Goal: Task Accomplishment & Management: Complete application form

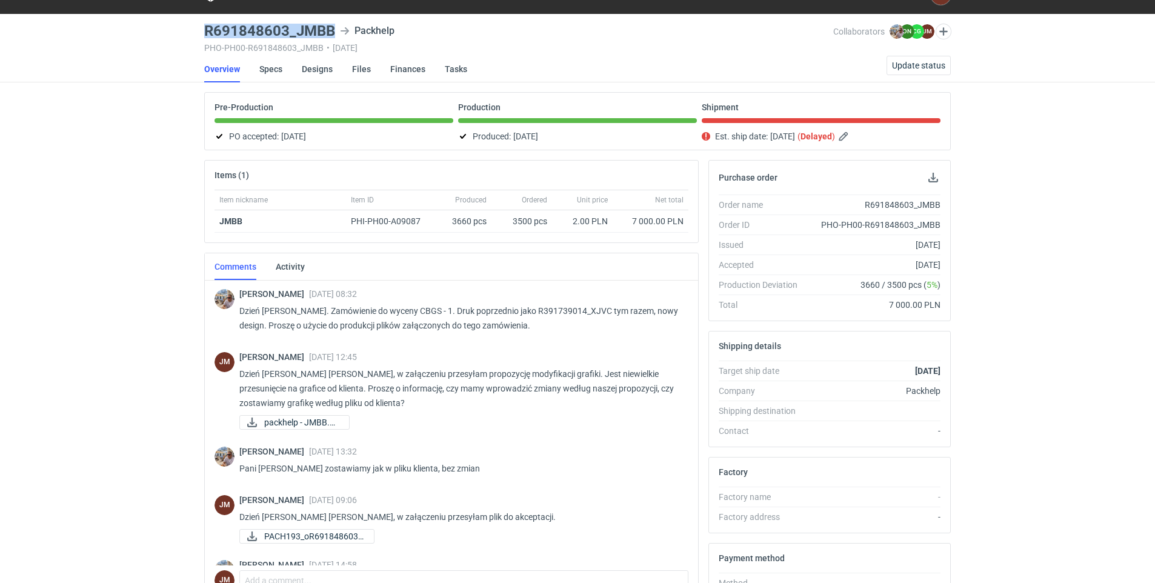
scroll to position [99, 0]
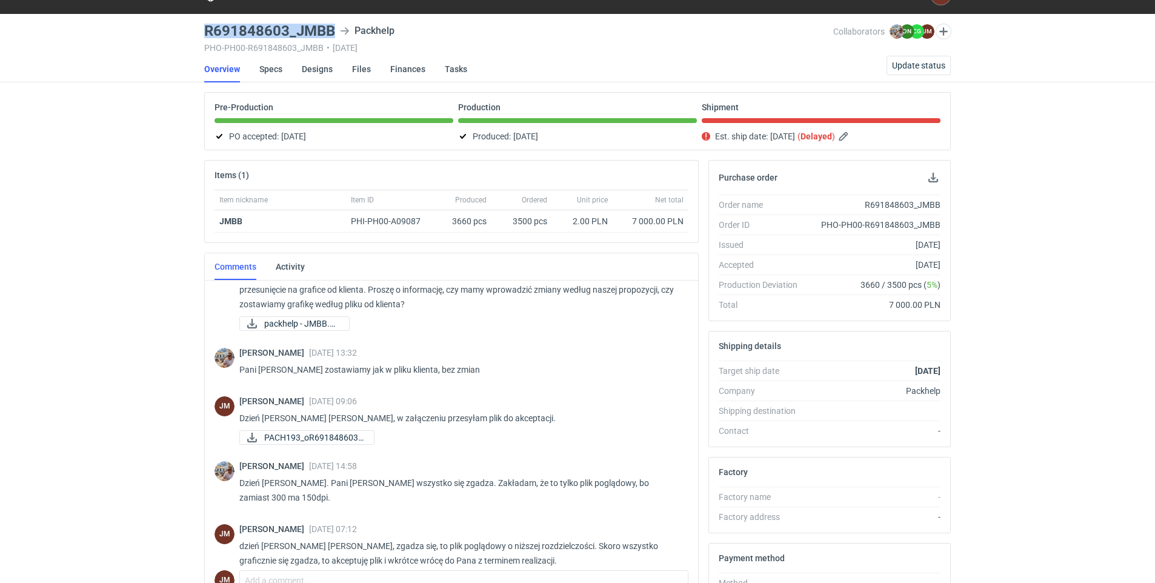
click at [596, 53] on main "R691848603_JMBB Packhelp PHO-PH00-R691848603_JMBB • [DATE] Collaborators [PERSO…" at bounding box center [577, 384] width 756 height 740
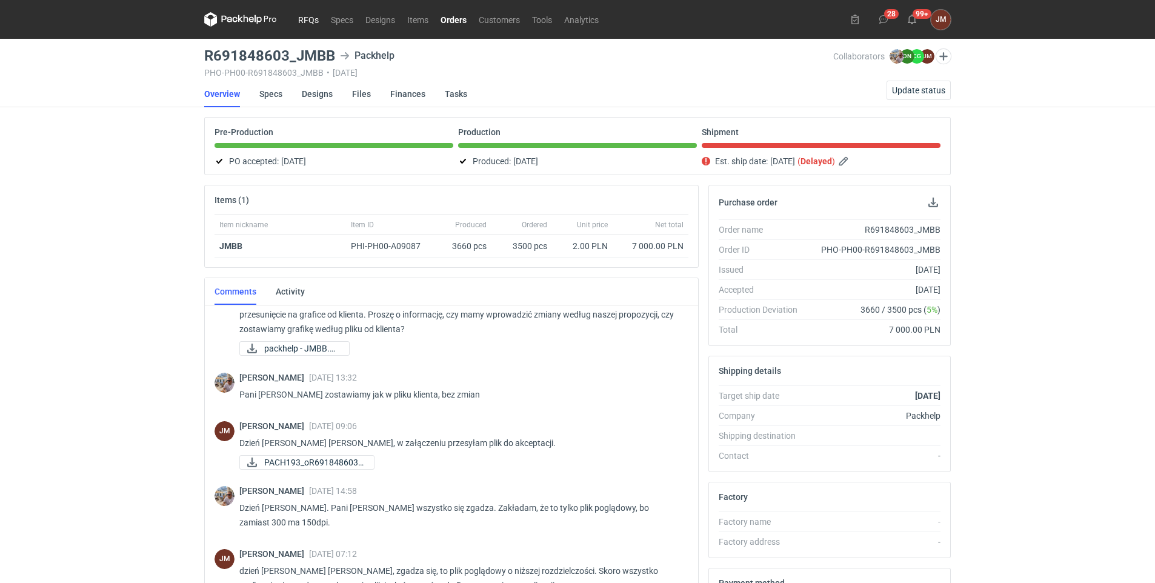
click at [305, 20] on link "RFQs" at bounding box center [308, 19] width 33 height 15
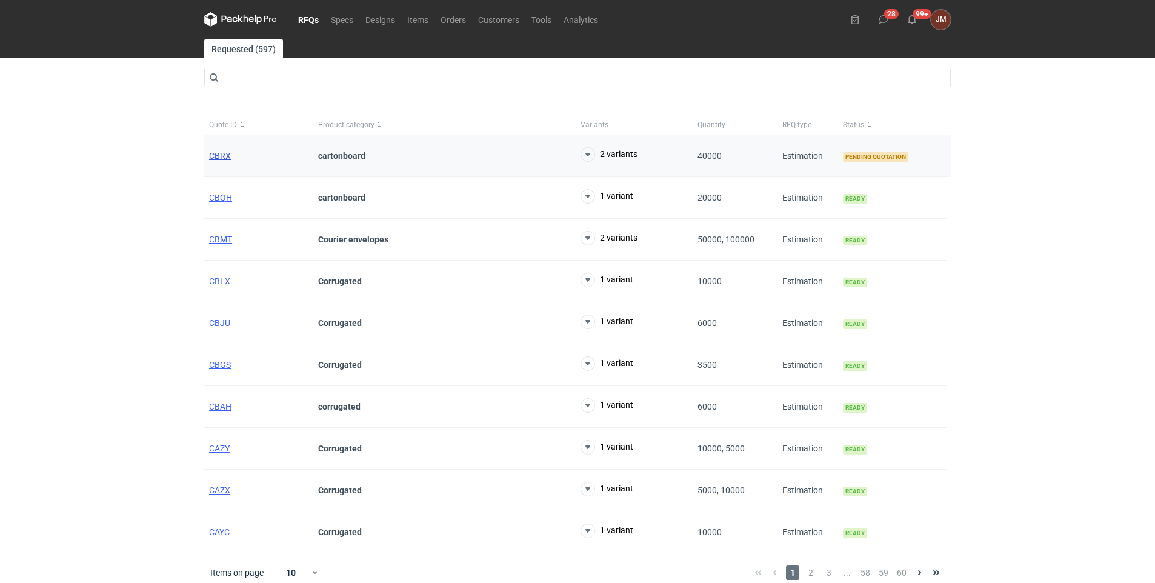
click at [218, 153] on span "CBRX" at bounding box center [220, 156] width 22 height 10
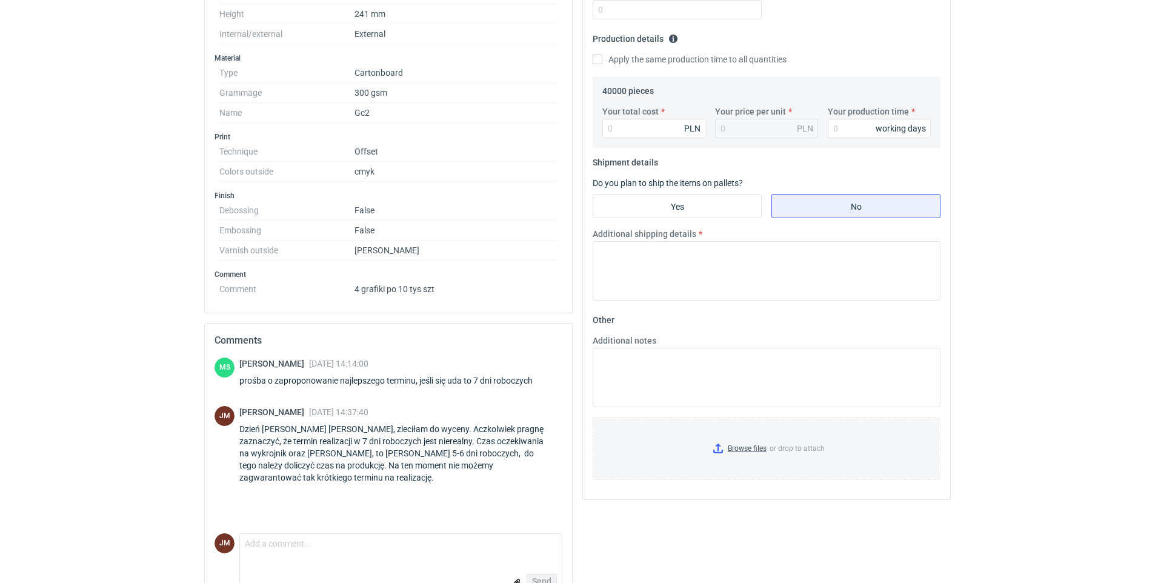
scroll to position [376, 0]
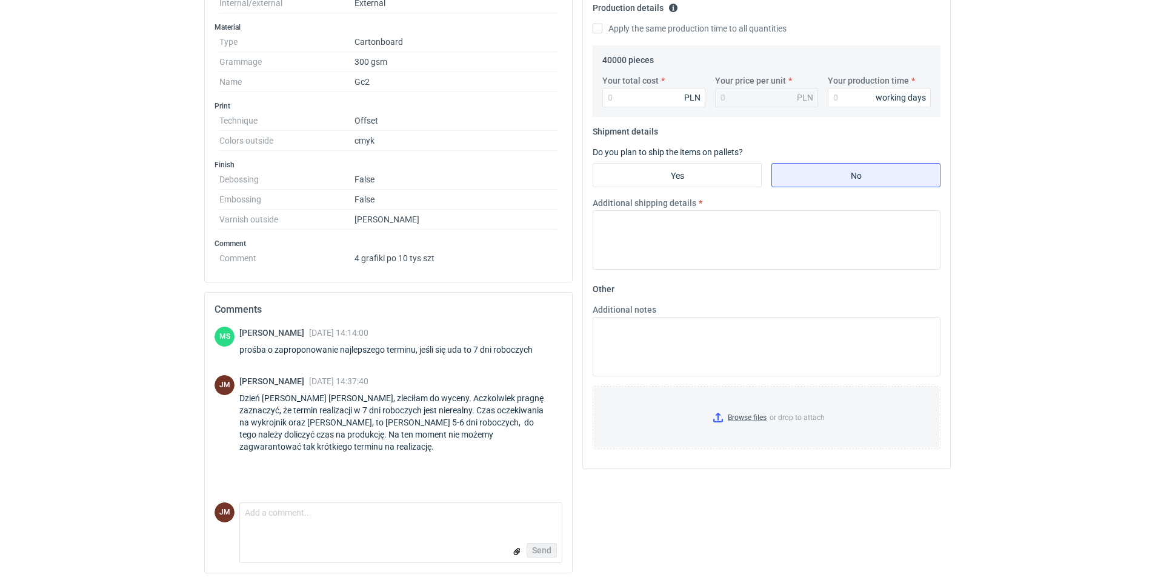
drag, startPoint x: 1098, startPoint y: 287, endPoint x: 1034, endPoint y: 282, distance: 64.4
click at [631, 104] on input "Your total cost" at bounding box center [653, 97] width 103 height 19
type input "1884"
type input "0.05"
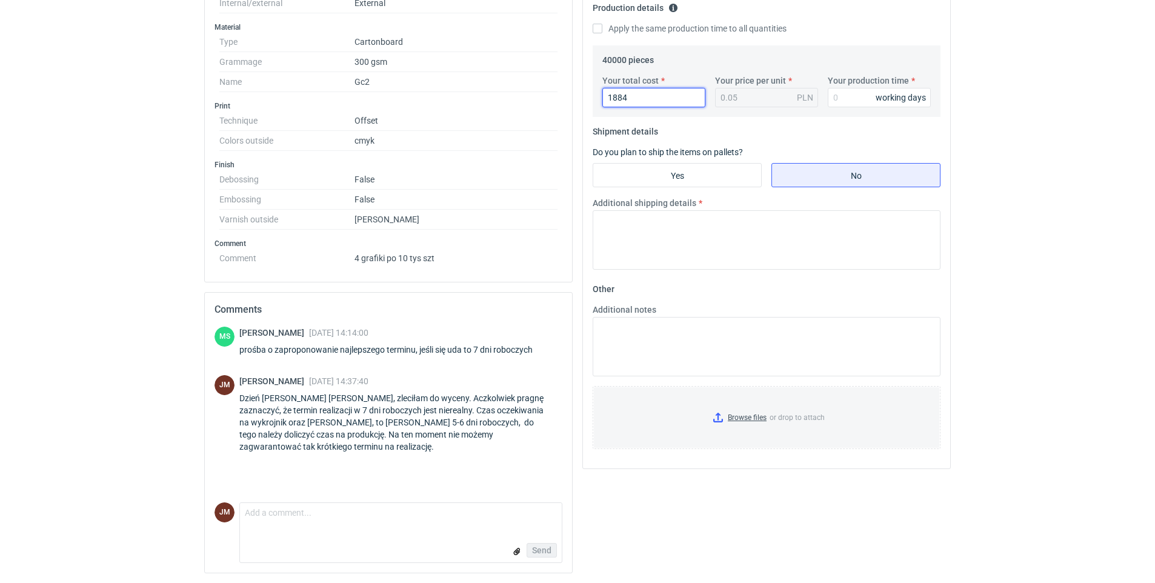
type input "18840"
type input "0.47"
type input "18840"
click at [838, 91] on input "Your production time" at bounding box center [879, 97] width 103 height 19
type input "11"
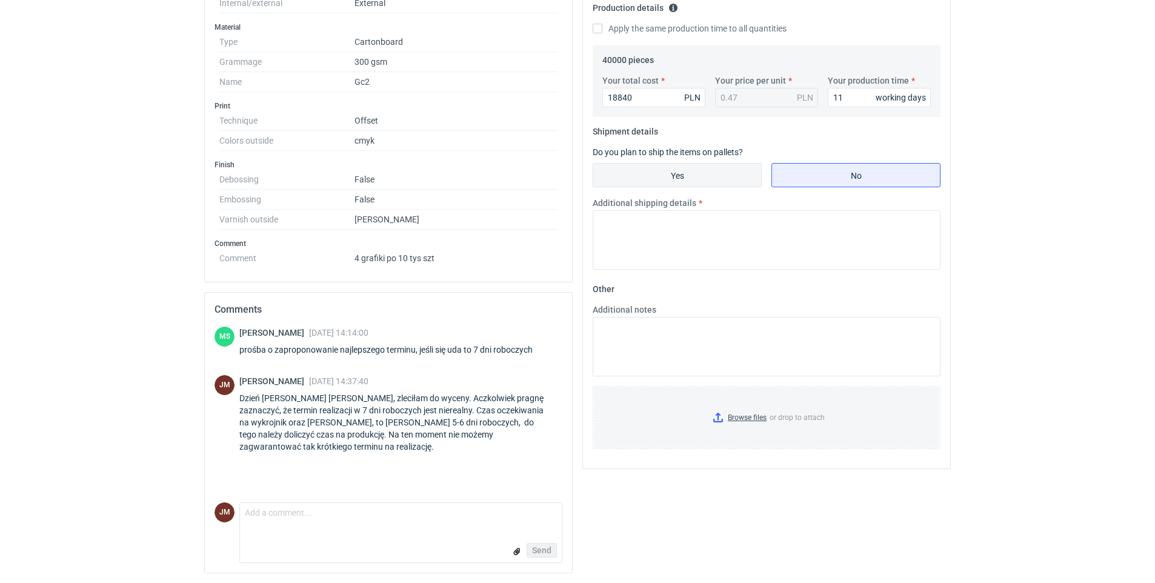
click at [643, 176] on input "Yes" at bounding box center [677, 175] width 168 height 23
radio input "true"
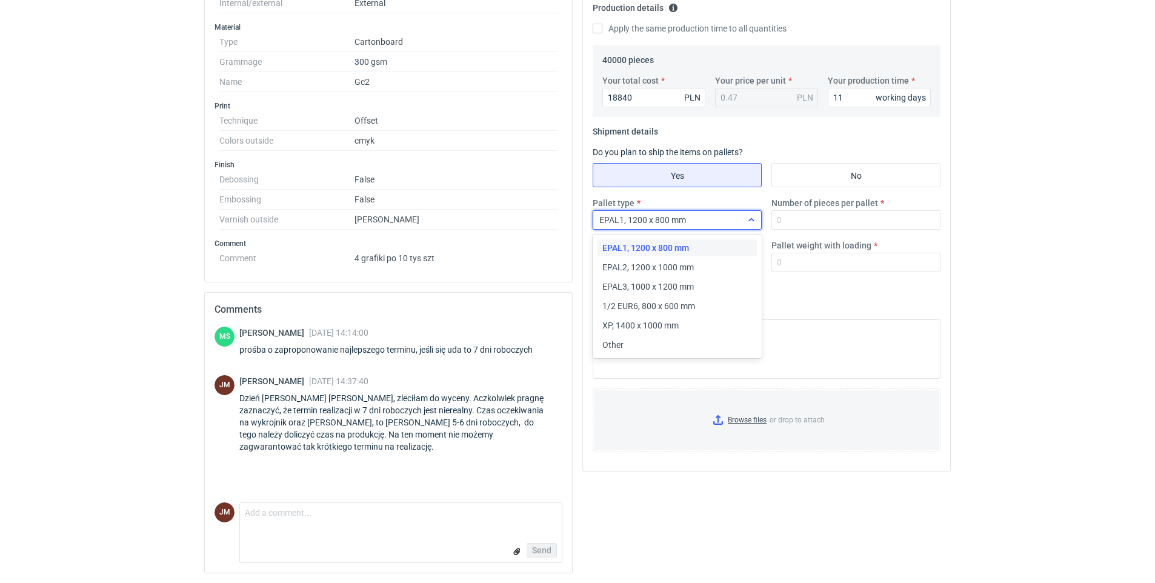
click at [708, 218] on div "EPAL1, 1200 x 800 mm" at bounding box center [667, 219] width 148 height 17
click at [816, 223] on input "Number of pieces per pallet" at bounding box center [855, 219] width 169 height 19
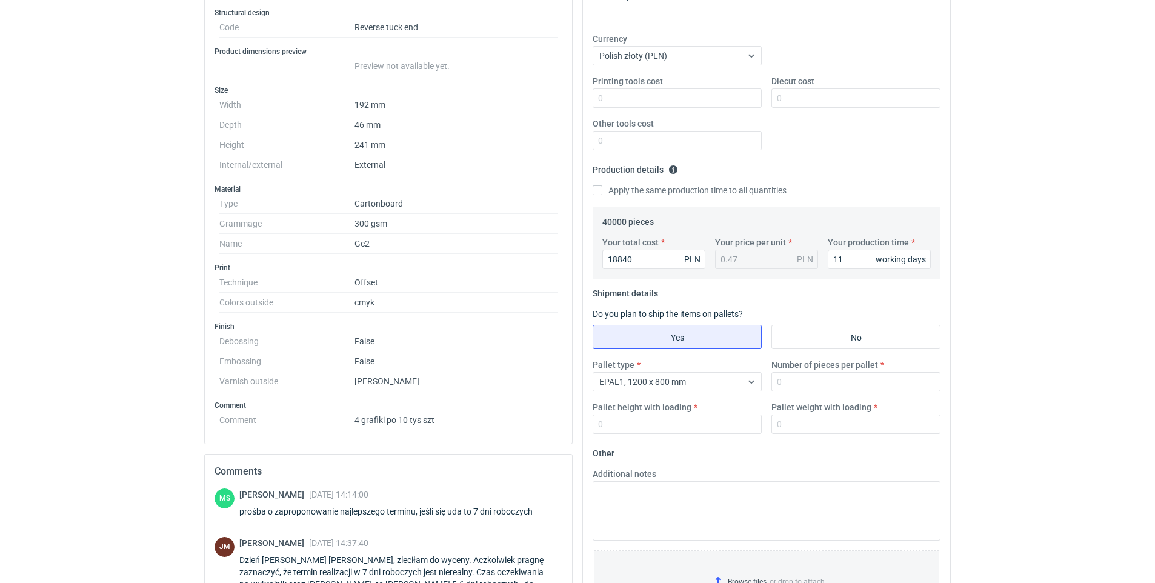
scroll to position [182, 0]
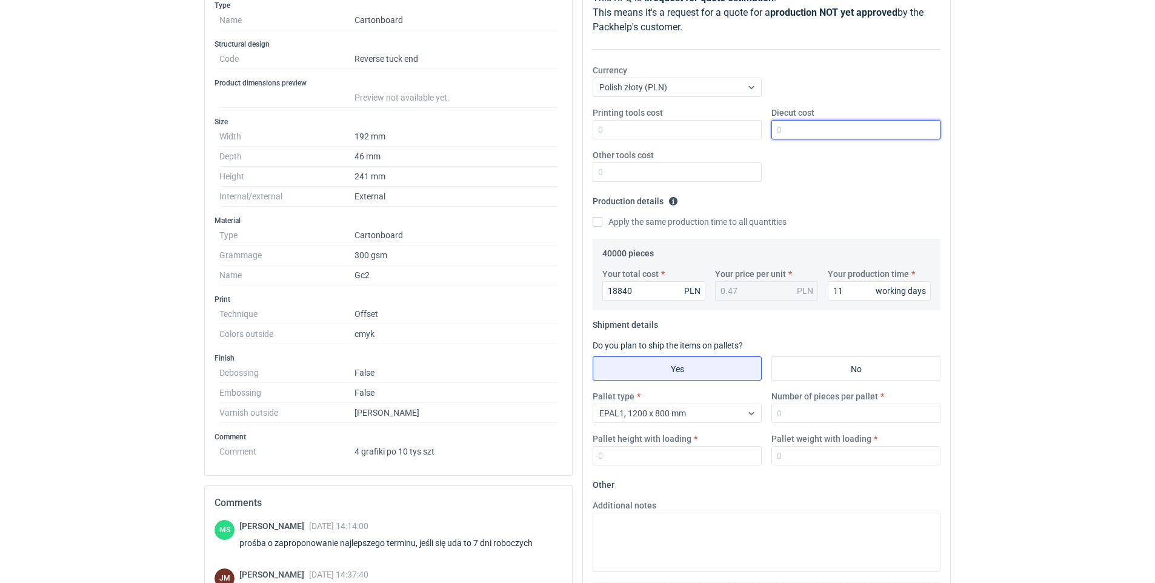
click at [839, 134] on input "Diecut cost" at bounding box center [855, 129] width 169 height 19
type input "1750"
click at [1134, 189] on div "RFQs Specs Designs Items Orders Customers Tools Analytics 28 99+ [PERSON_NAME] …" at bounding box center [577, 109] width 1155 height 583
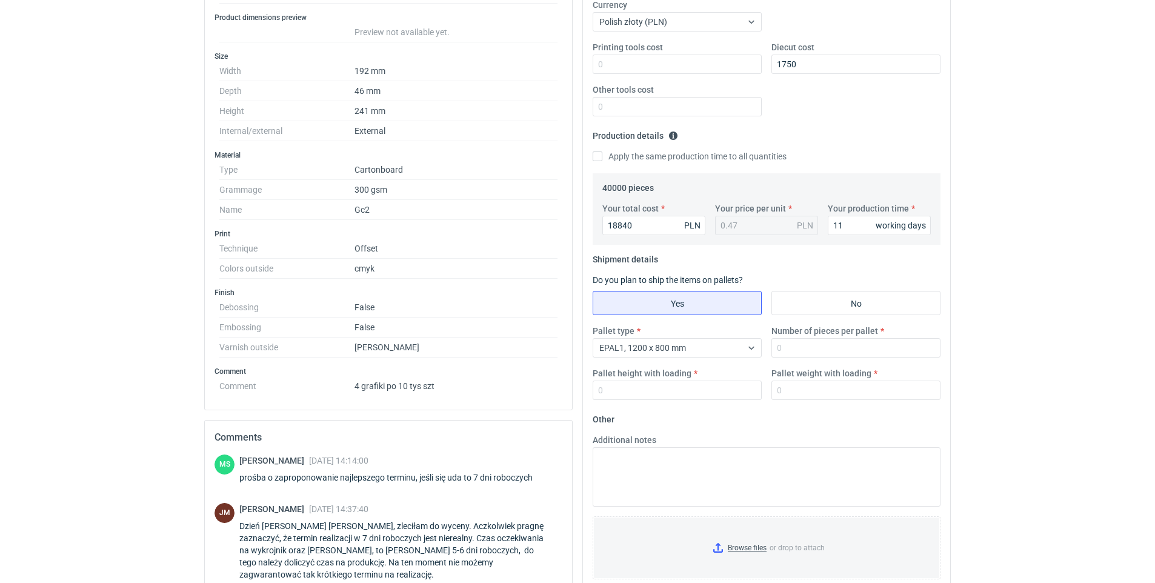
scroll to position [251, 0]
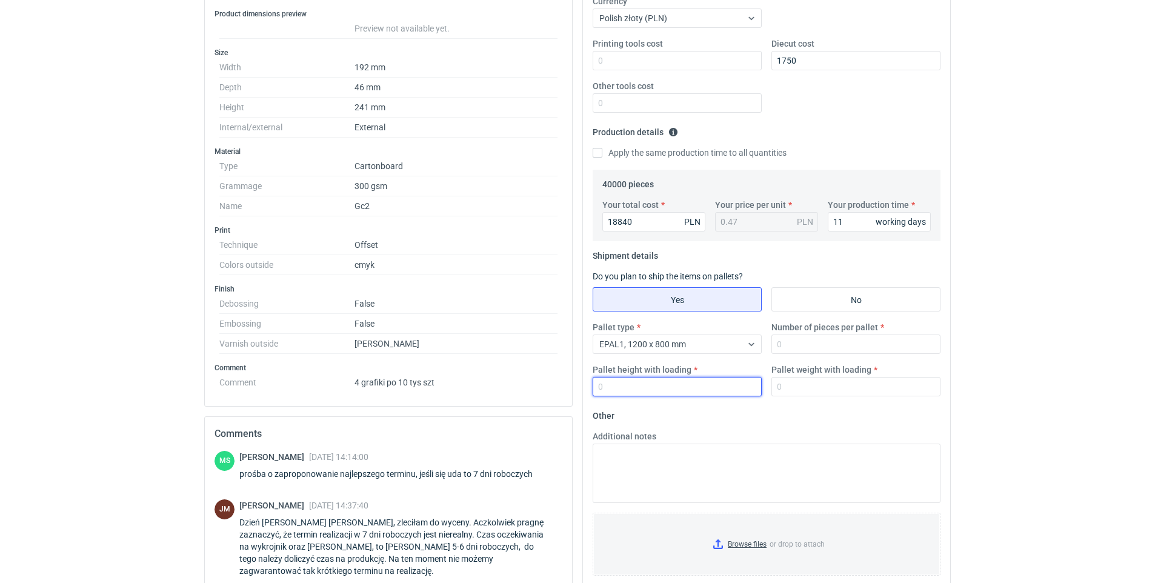
click at [635, 382] on input "Pallet height with loading" at bounding box center [677, 386] width 169 height 19
type input "170"
click at [795, 385] on input "Pallet weight with loading" at bounding box center [855, 386] width 169 height 19
type input "500"
click at [799, 339] on input "Number of pieces per pallet" at bounding box center [855, 343] width 169 height 19
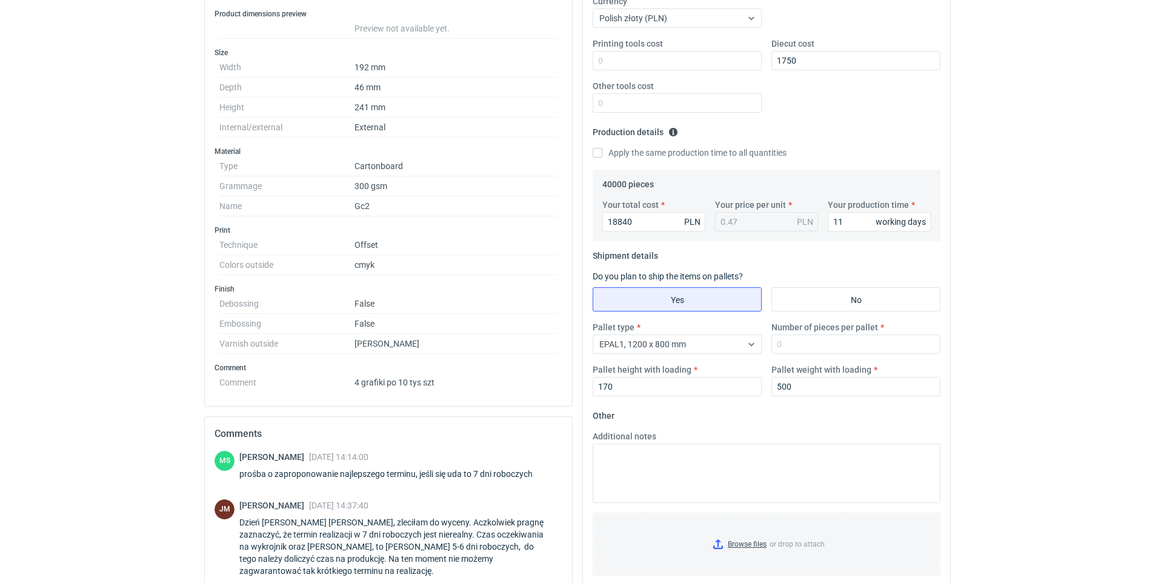
click at [995, 331] on html "RFQs Specs Designs Items Orders Customers Tools Analytics 28 99+ [PERSON_NAME] …" at bounding box center [577, 40] width 1155 height 583
click at [822, 342] on input "Number of pieces per pallet" at bounding box center [855, 343] width 169 height 19
type input "8800"
click at [1004, 331] on html "RFQs Specs Designs Items Orders Customers Tools Analytics 28 99+ [PERSON_NAME] …" at bounding box center [577, 40] width 1155 height 583
click at [743, 542] on input "Browse files or drop to attach" at bounding box center [766, 544] width 345 height 61
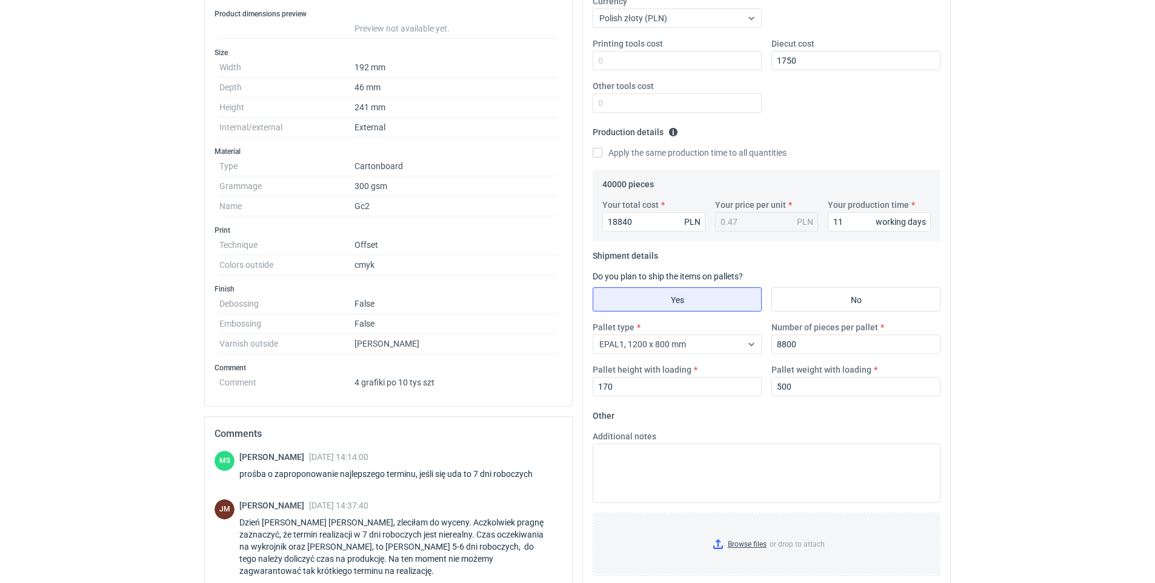
click at [1083, 300] on div "RFQs Specs Designs Items Orders Customers Tools Analytics 28 99+ [PERSON_NAME] …" at bounding box center [577, 40] width 1155 height 583
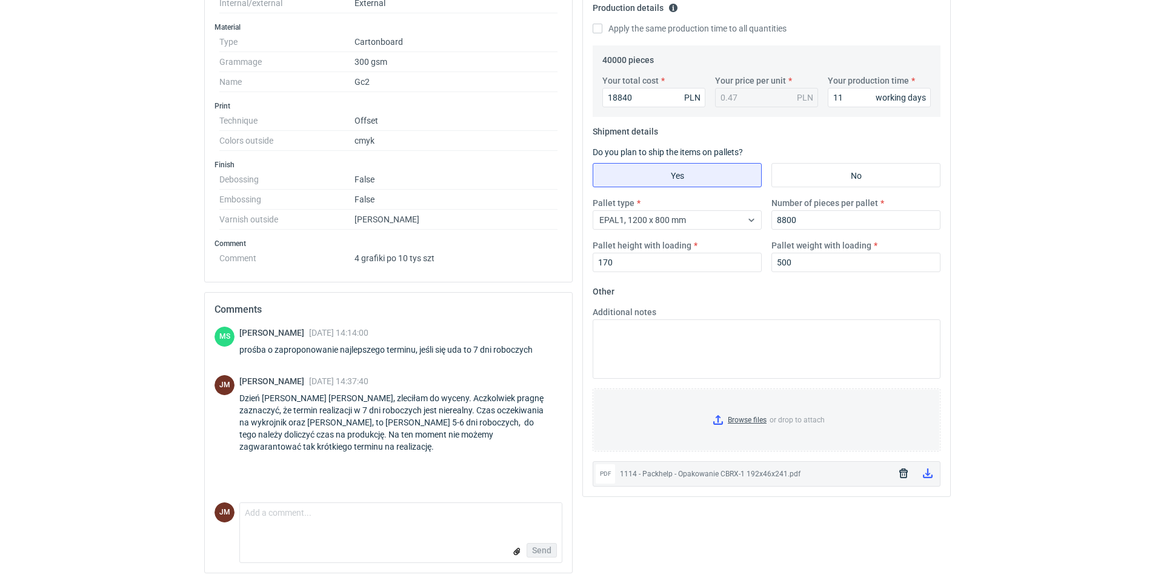
scroll to position [0, 0]
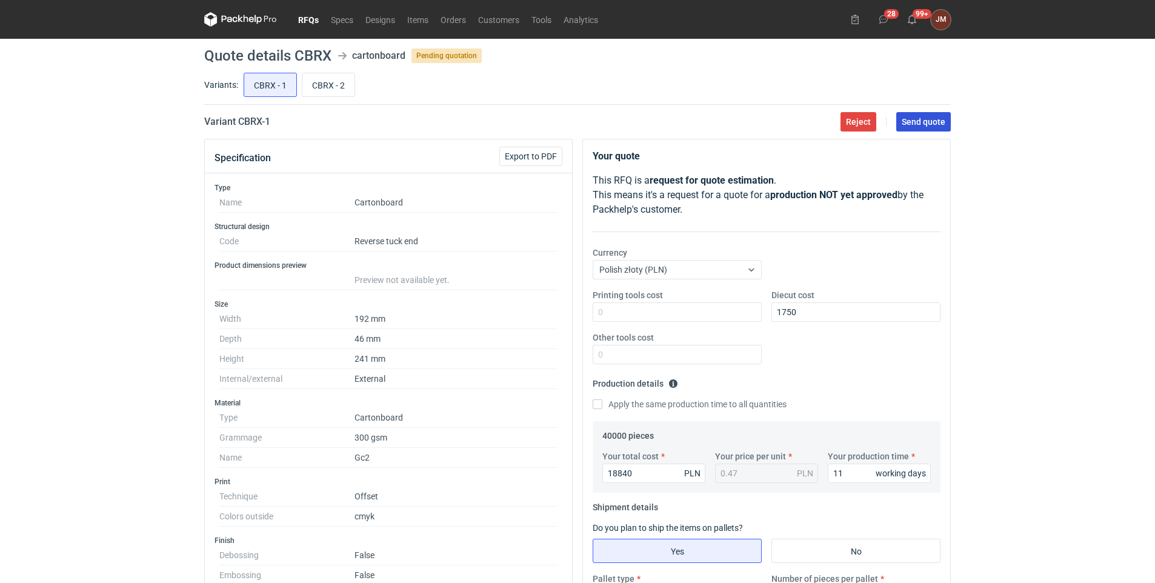
click at [938, 119] on span "Send quote" at bounding box center [924, 122] width 44 height 8
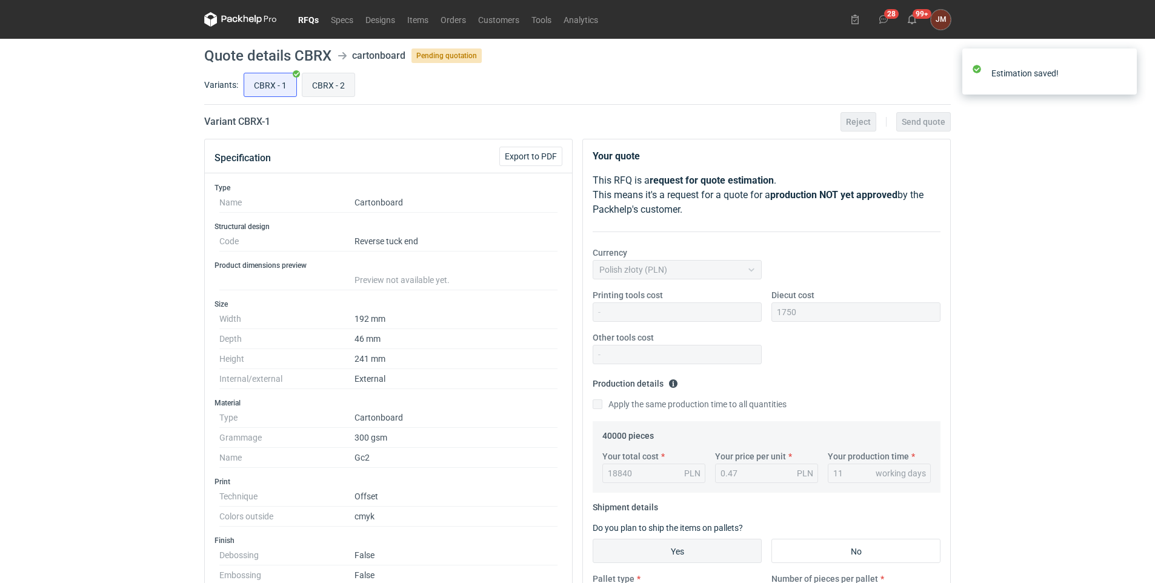
click at [337, 85] on input "CBRX - 2" at bounding box center [328, 84] width 52 height 23
radio input "true"
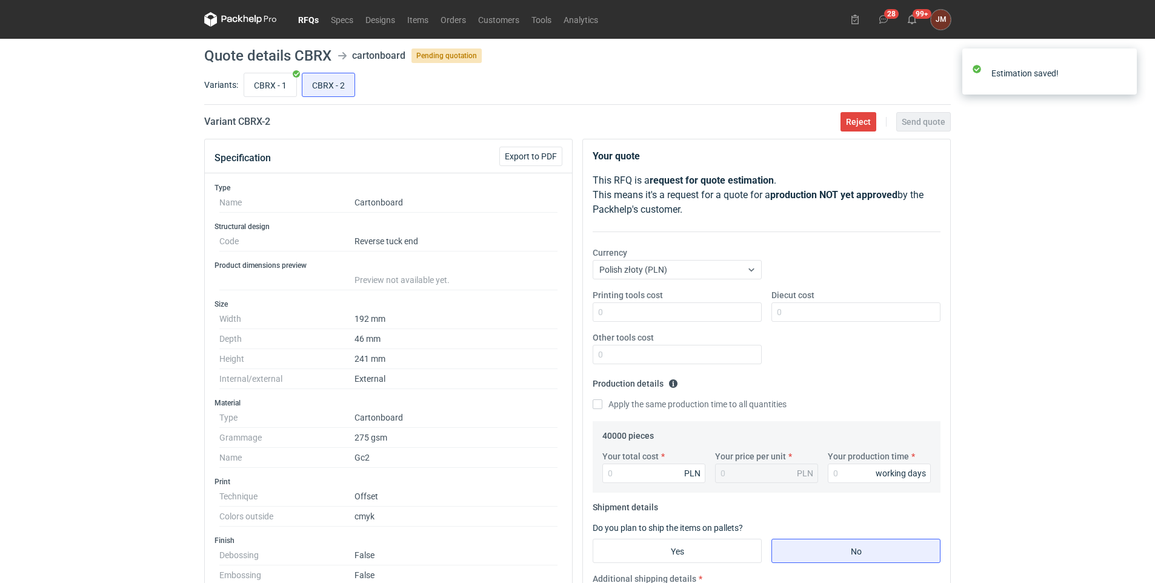
click at [1055, 425] on div "RFQs Specs Designs Items Orders Customers Tools Analytics 28 99+ [PERSON_NAME] …" at bounding box center [577, 291] width 1155 height 583
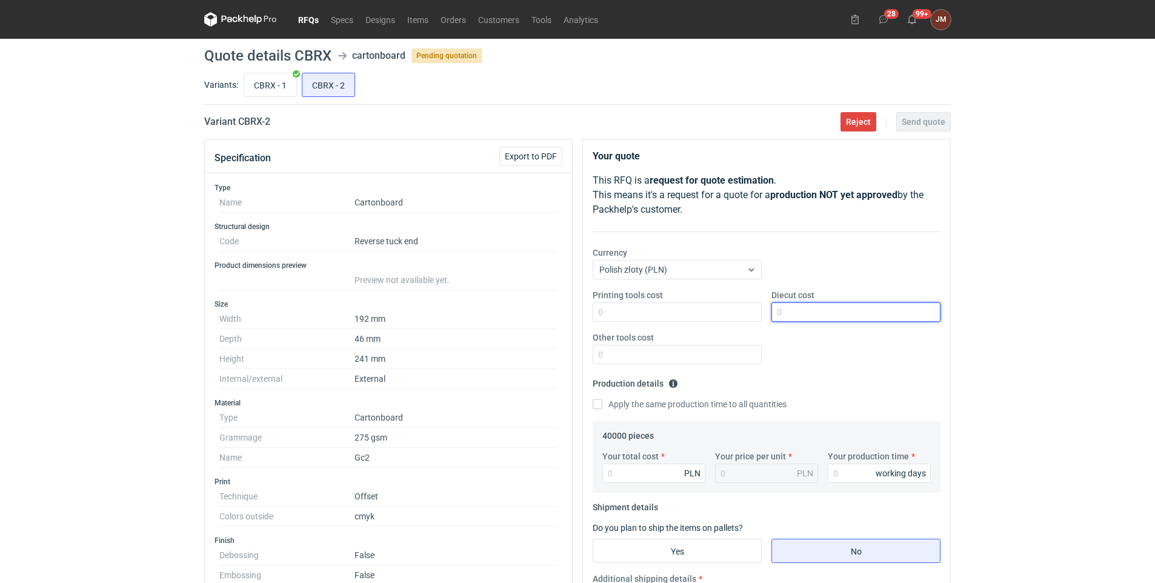
click at [795, 314] on input "Diecut cost" at bounding box center [855, 311] width 169 height 19
type input "1750"
click at [638, 472] on input "Your total cost" at bounding box center [653, 472] width 103 height 19
type input "18200"
type input "0.46"
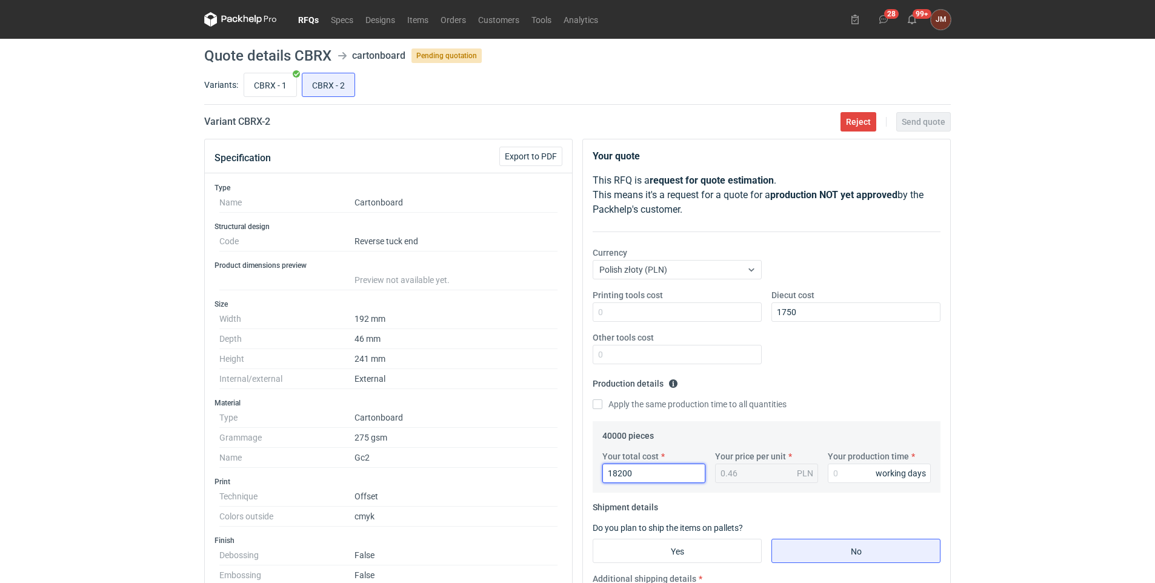
type input "18200"
click at [1079, 380] on div "RFQs Specs Designs Items Orders Customers Tools Analytics 28 99+ [PERSON_NAME] …" at bounding box center [577, 291] width 1155 height 583
click at [854, 474] on input "Your production time" at bounding box center [879, 472] width 103 height 19
type input "11"
click at [691, 550] on input "Yes" at bounding box center [677, 550] width 168 height 23
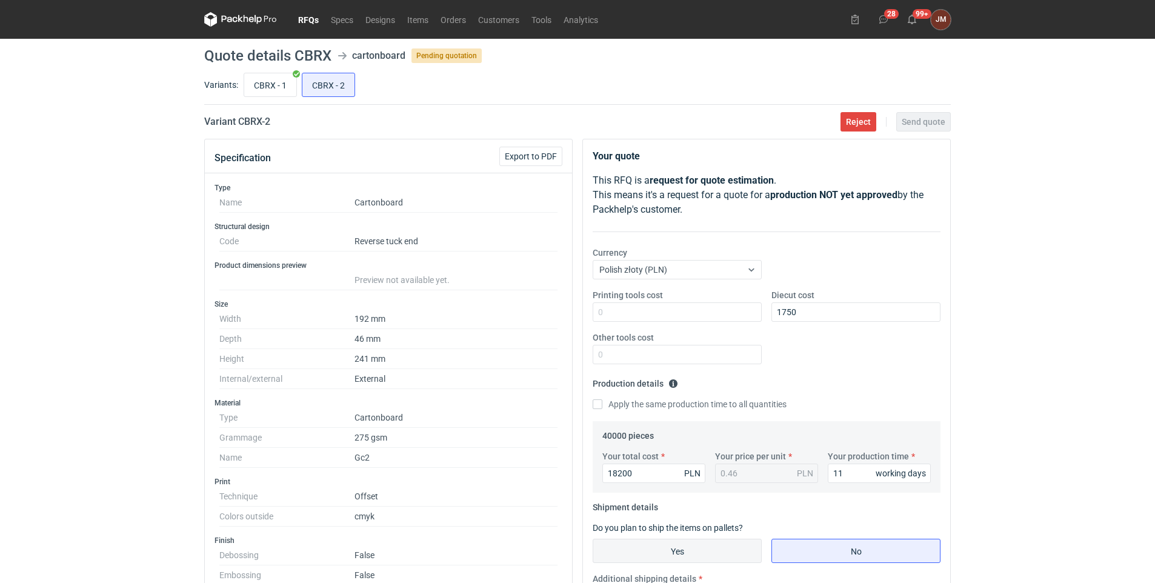
radio input "true"
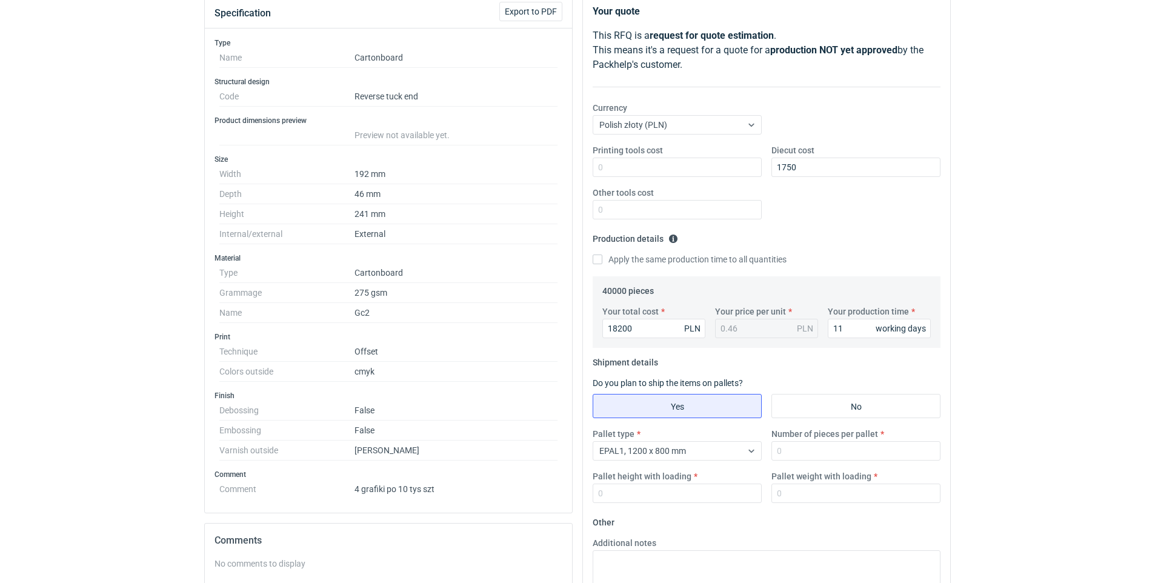
scroll to position [163, 0]
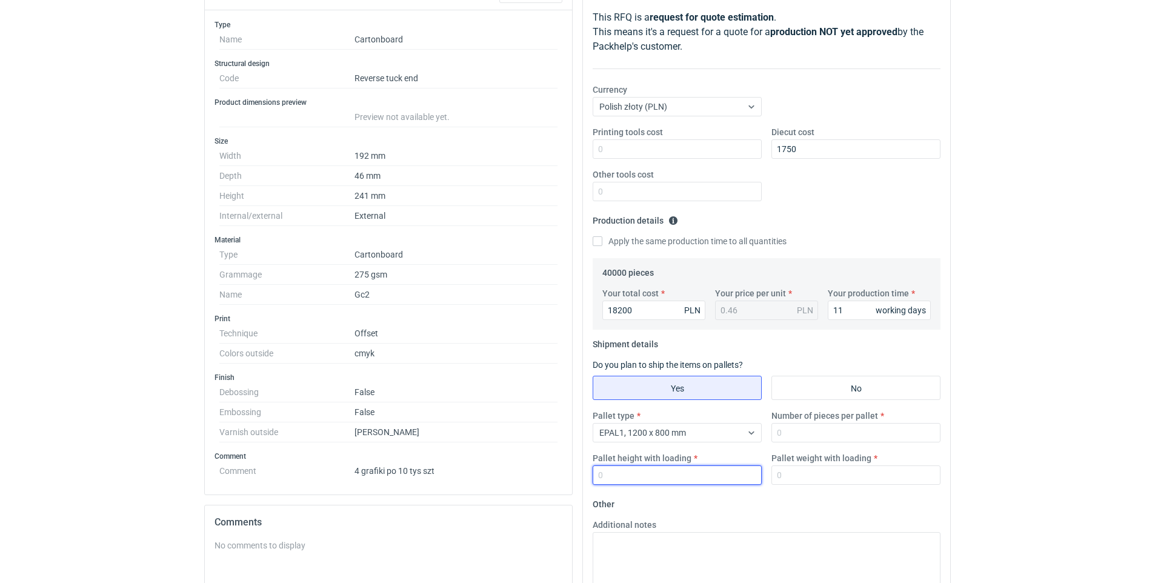
click at [676, 476] on input "Pallet height with loading" at bounding box center [677, 474] width 169 height 19
type input "170"
click at [769, 467] on div "Pallet weight with loading" at bounding box center [855, 468] width 179 height 33
click at [790, 470] on input "Pallet weight with loading" at bounding box center [855, 474] width 169 height 19
type input "500"
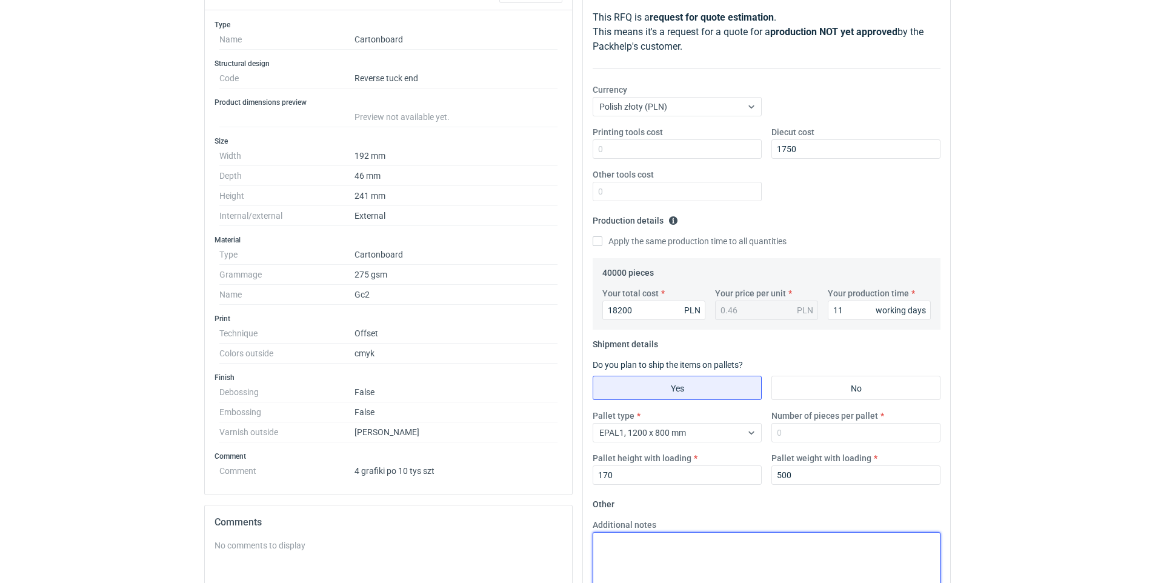
click at [755, 550] on textarea "Additional notes" at bounding box center [767, 561] width 348 height 59
click at [823, 434] on input "Number of pieces per pallet" at bounding box center [855, 432] width 169 height 19
click at [843, 434] on input "Number of pieces per pallet" at bounding box center [855, 432] width 169 height 19
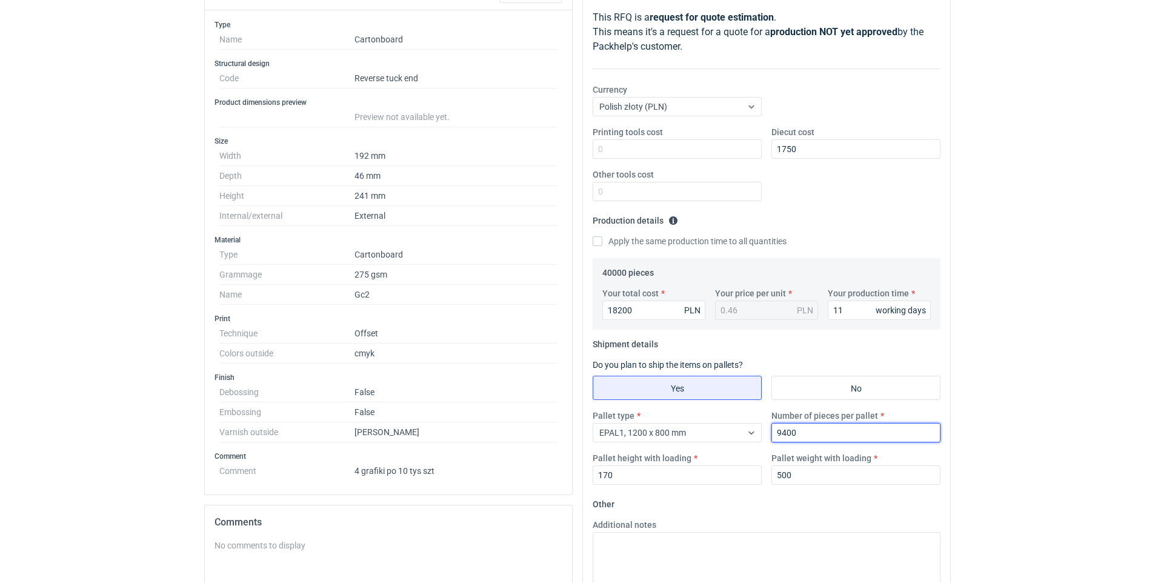
type input "9400"
click at [1088, 420] on html "RFQs Specs Designs Items Orders Customers Tools Analytics 28 99+ [PERSON_NAME] …" at bounding box center [577, 128] width 1155 height 583
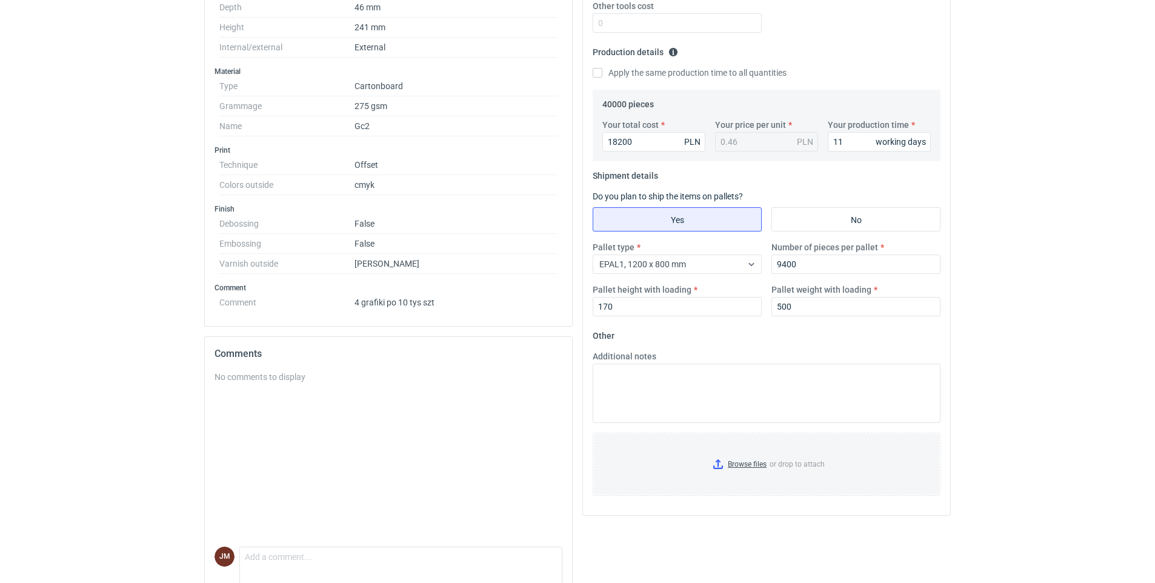
scroll to position [352, 0]
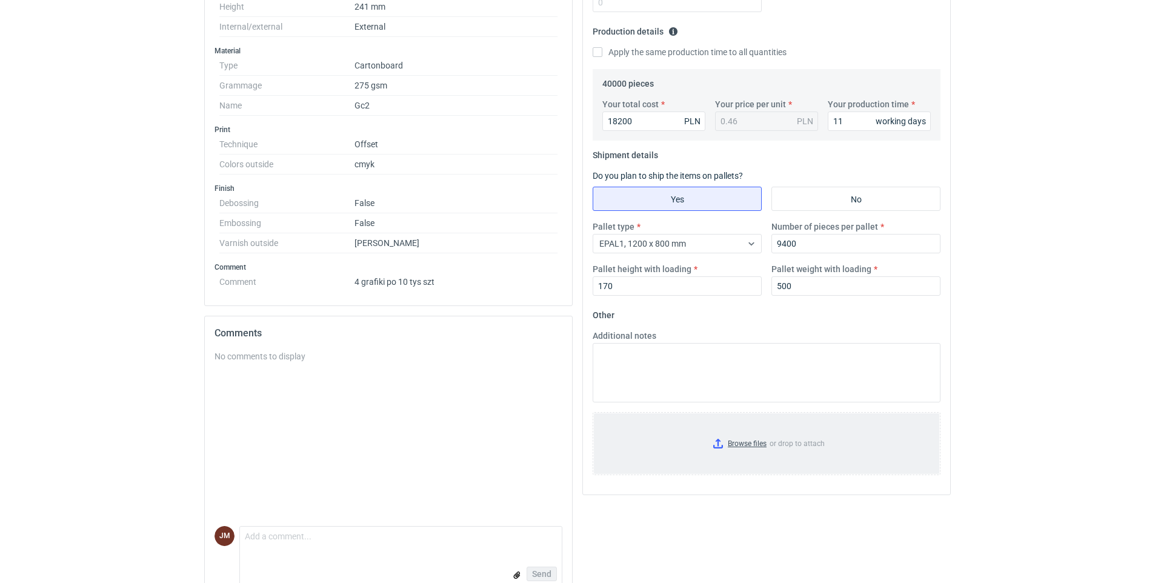
click at [745, 440] on input "Browse files or drop to attach" at bounding box center [766, 443] width 345 height 61
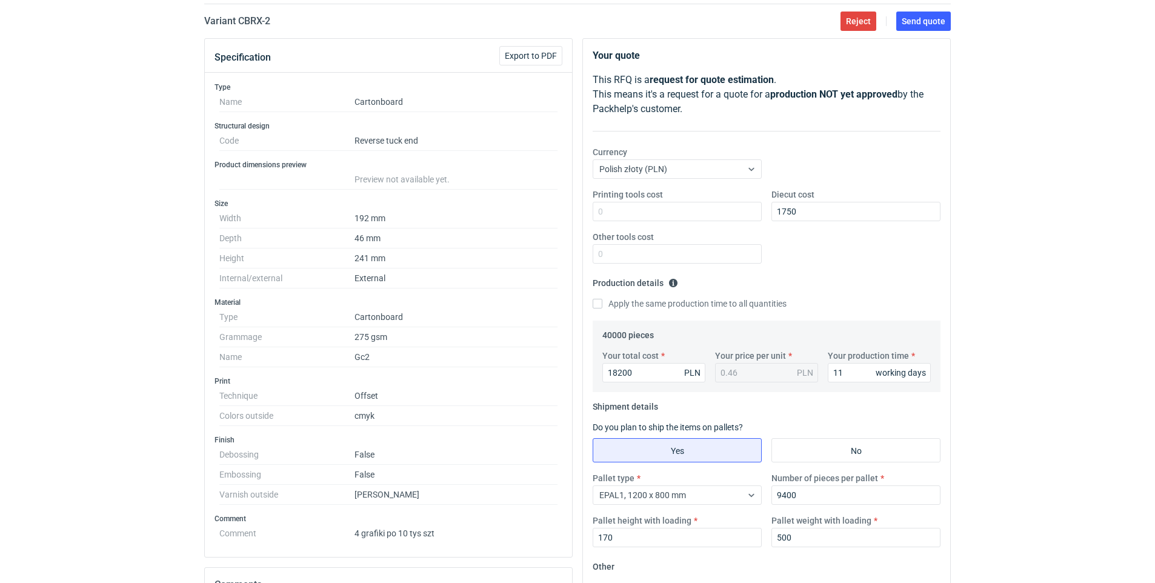
scroll to position [91, 0]
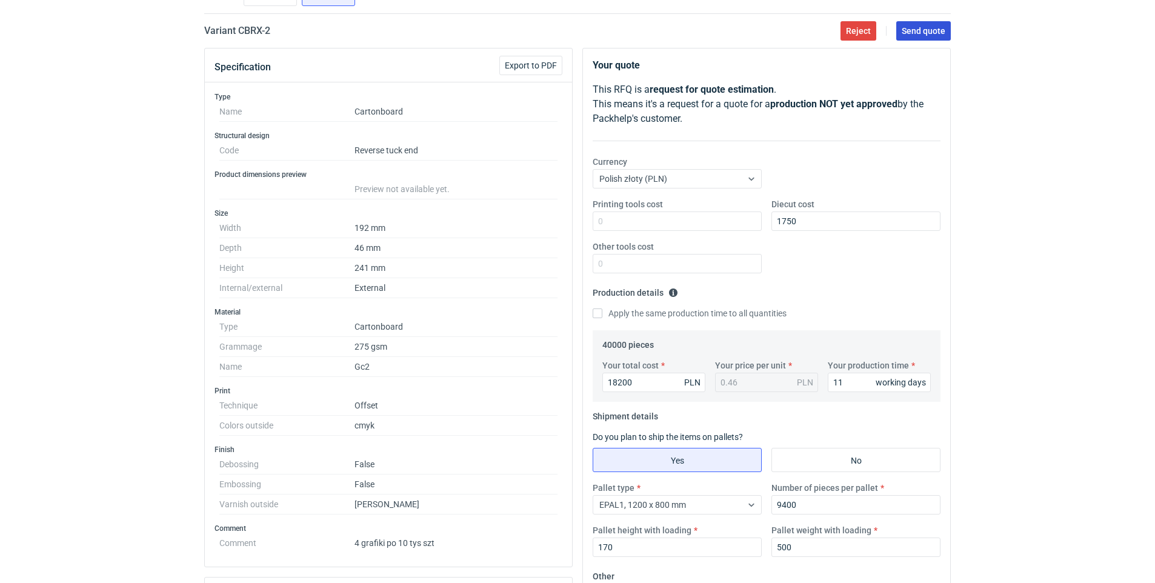
click at [923, 29] on span "Send quote" at bounding box center [924, 31] width 44 height 8
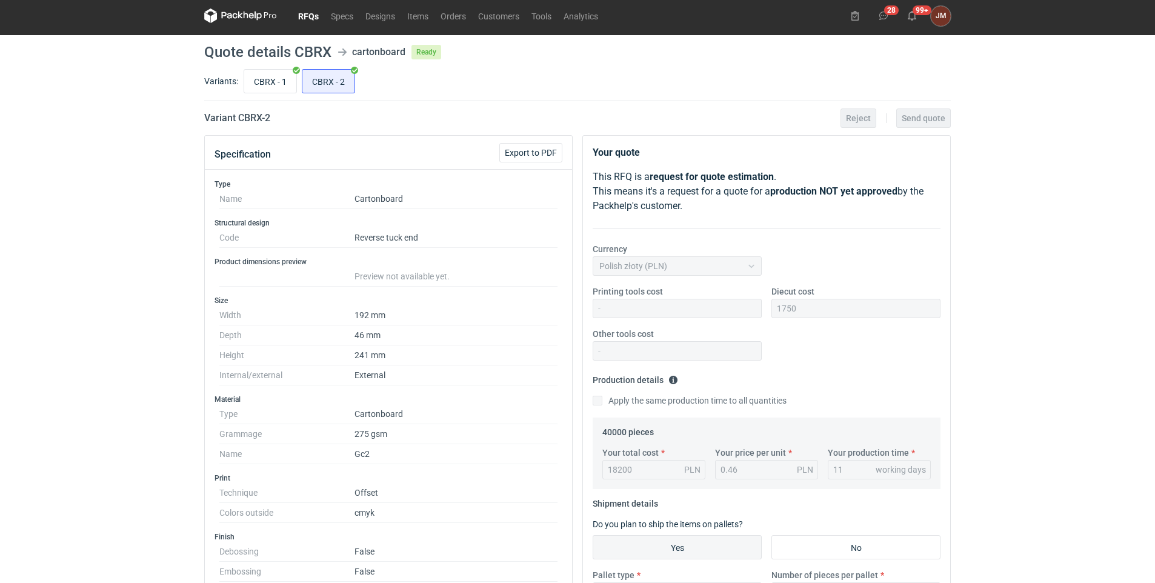
scroll to position [0, 0]
